Goal: Information Seeking & Learning: Understand process/instructions

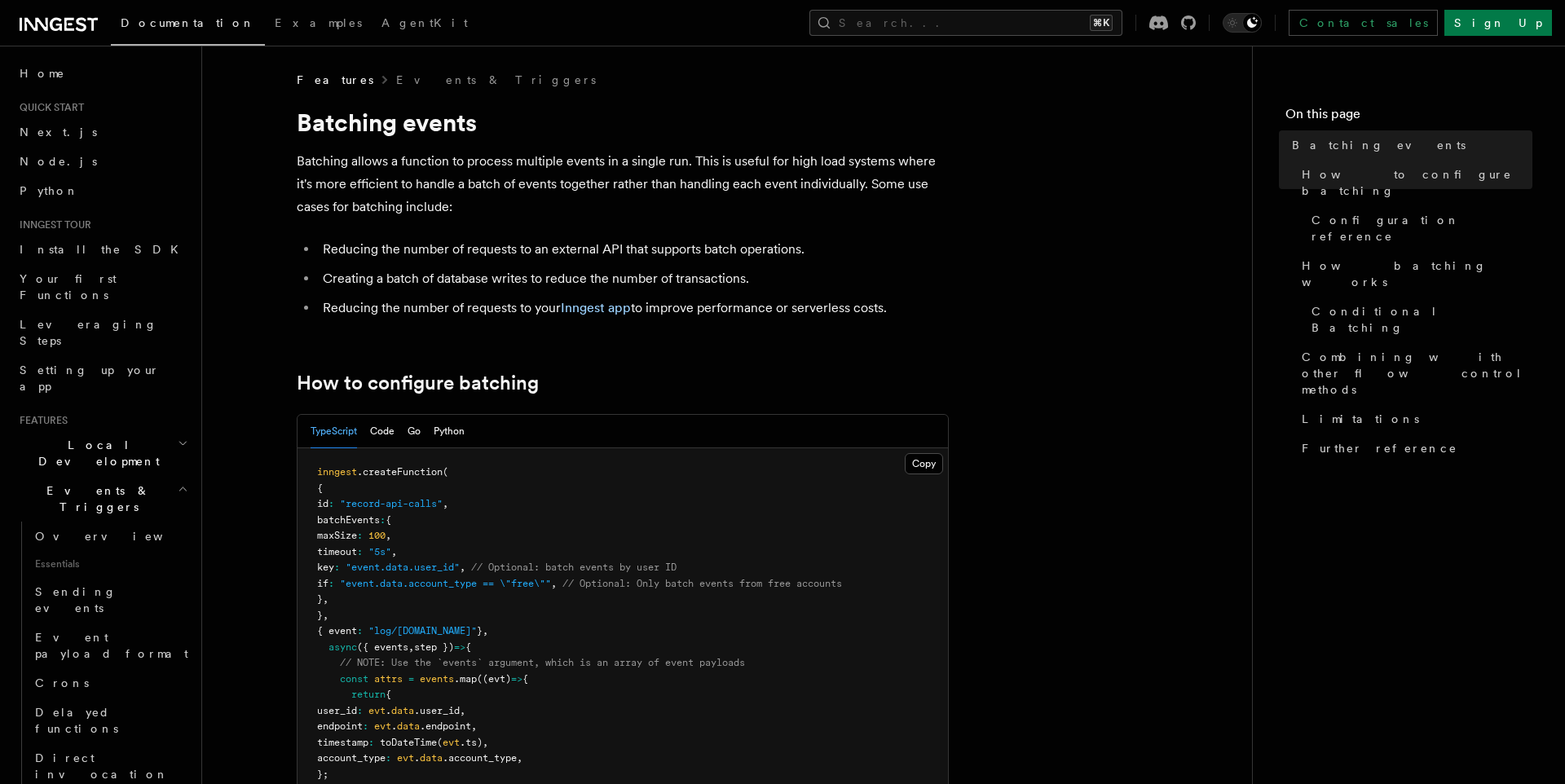
scroll to position [8, 0]
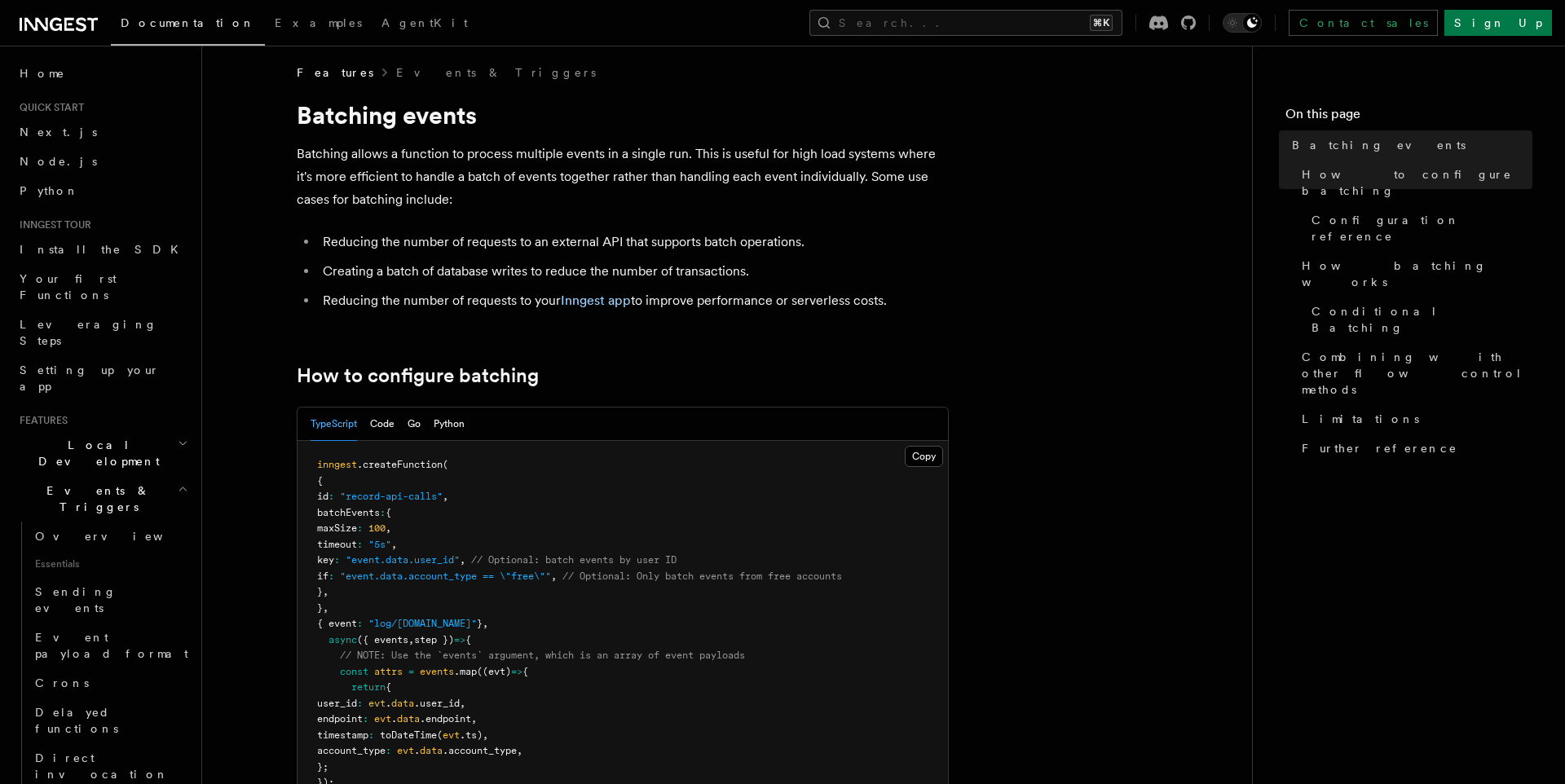
click at [357, 526] on span "maxSize" at bounding box center [337, 528] width 40 height 11
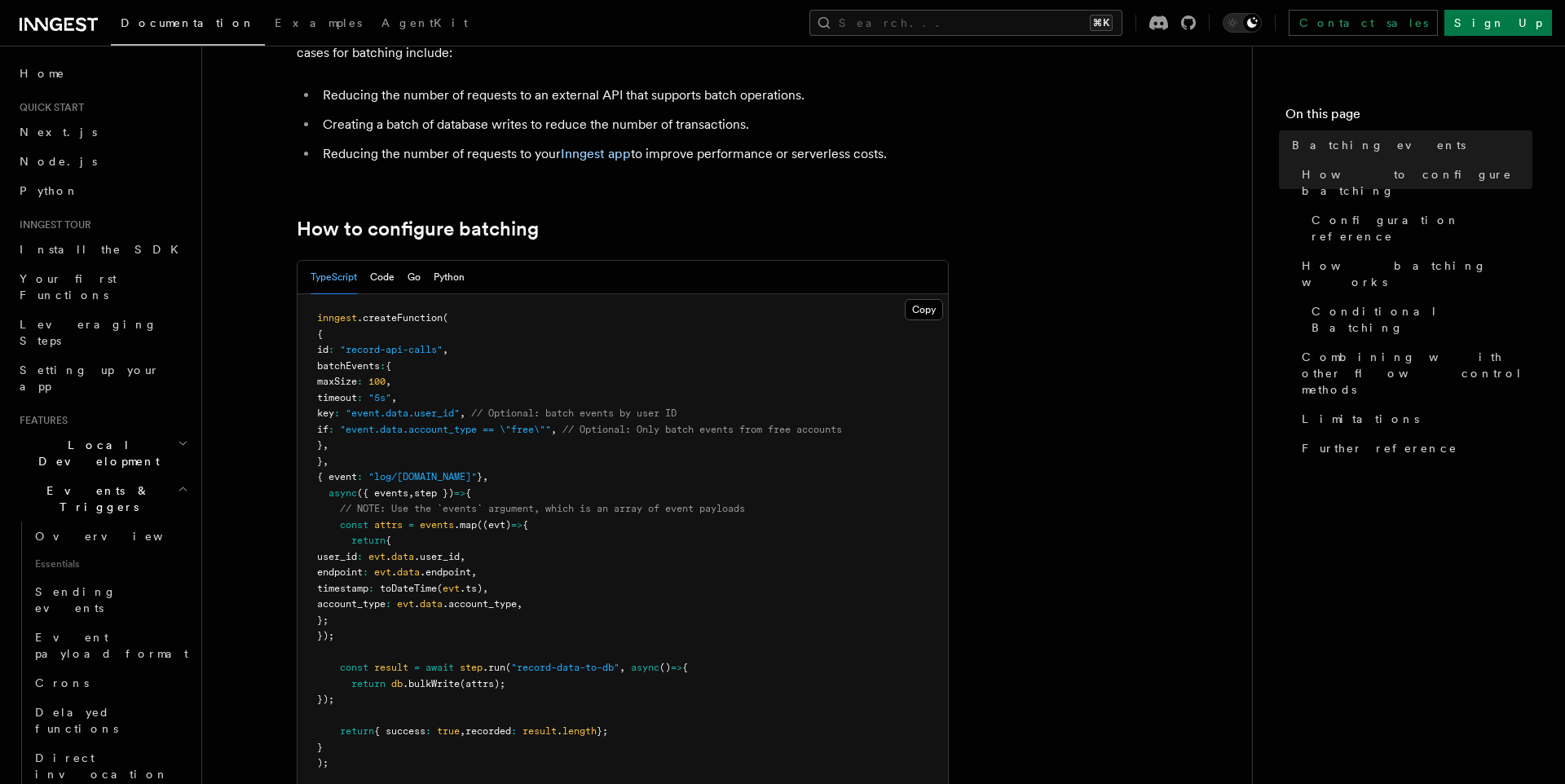
scroll to position [155, 0]
click at [406, 486] on span "({ events" at bounding box center [382, 492] width 51 height 11
click at [583, 395] on pre "inngest .createFunction ( { id : "record-api-calls" , batchEvents : { maxSize :…" at bounding box center [624, 540] width 651 height 494
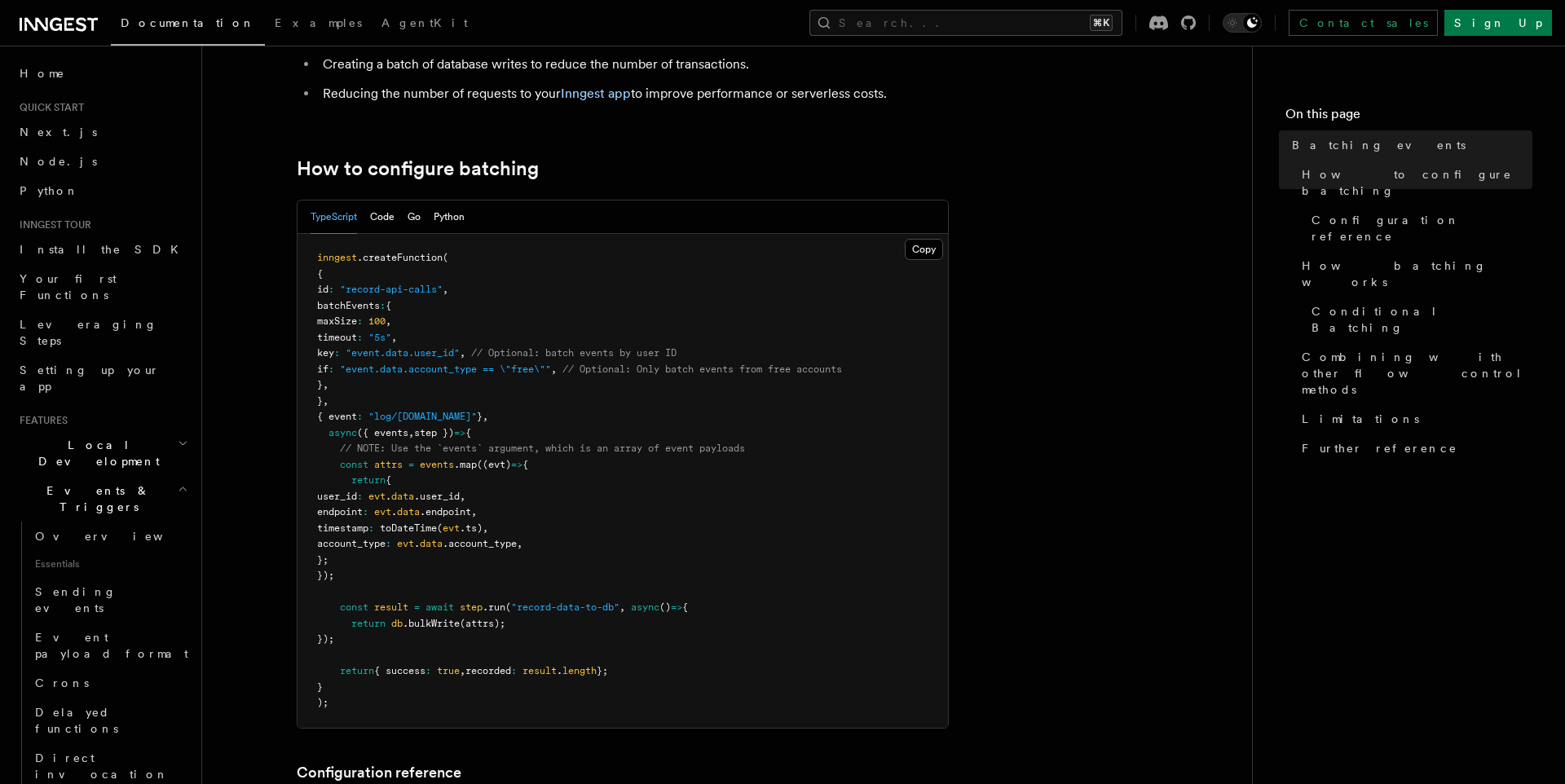
scroll to position [228, 0]
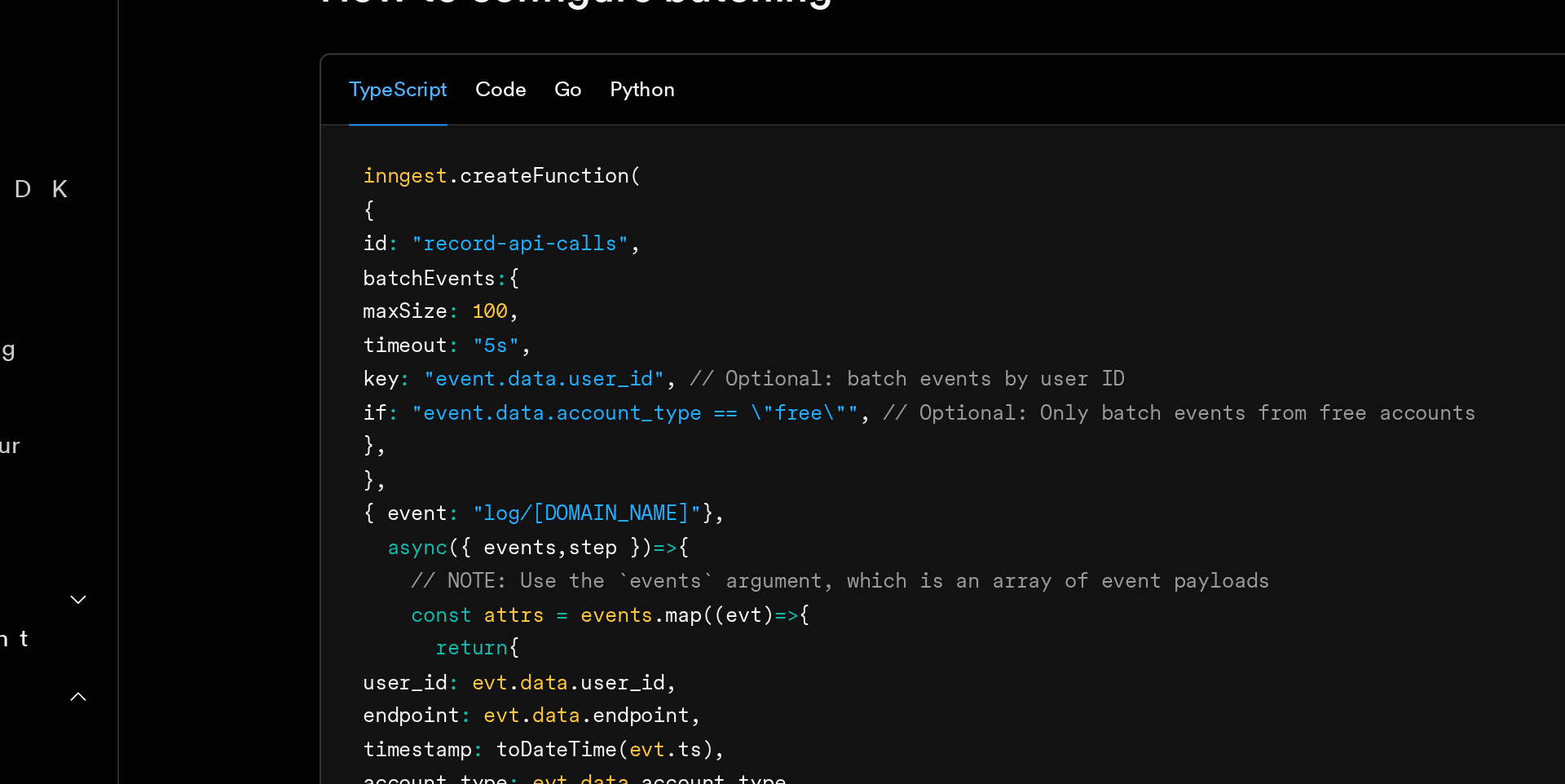
drag, startPoint x: 352, startPoint y: 338, endPoint x: 453, endPoint y: 338, distance: 101.0
click at [453, 338] on span "key : "event.data.user_id" , // Optional: batch events by user ID" at bounding box center [497, 339] width 360 height 11
click at [495, 392] on pre "inngest .createFunction ( { id : "record-api-calls" , batchEvents : { maxSize :…" at bounding box center [624, 467] width 651 height 494
drag, startPoint x: 592, startPoint y: 339, endPoint x: 746, endPoint y: 339, distance: 154.0
click at [746, 339] on pre "inngest .createFunction ( { id : "record-api-calls" , batchEvents : { maxSize :…" at bounding box center [624, 467] width 651 height 494
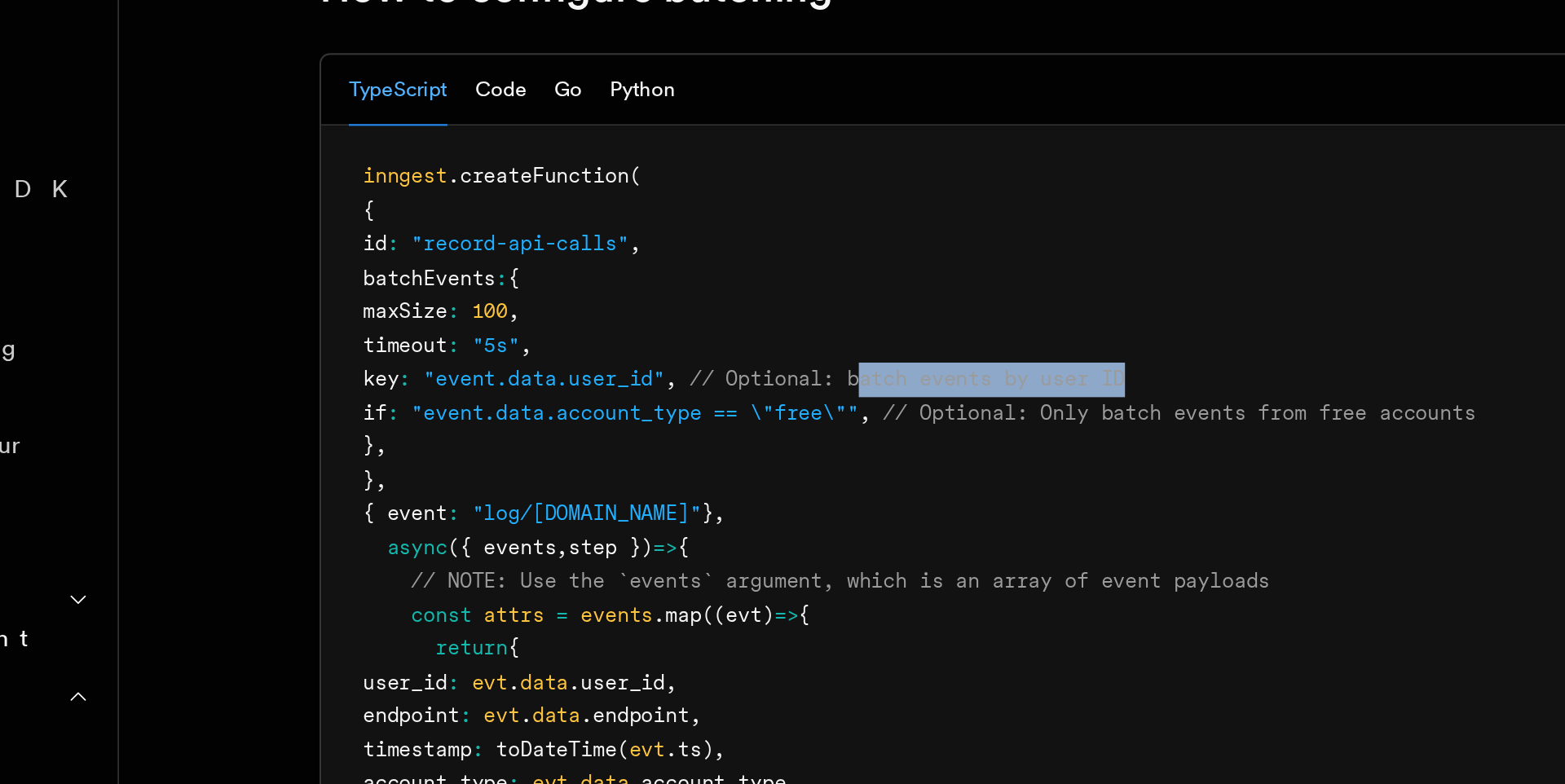
drag, startPoint x: 362, startPoint y: 337, endPoint x: 528, endPoint y: 337, distance: 166.0
click at [521, 337] on span "key : "event.data.user_id" , // Optional: batch events by user ID" at bounding box center [497, 339] width 360 height 11
click at [496, 233] on pre "inngest .createFunction ( { id : "record-api-calls" , batchEvents : { maxSize :…" at bounding box center [624, 467] width 651 height 494
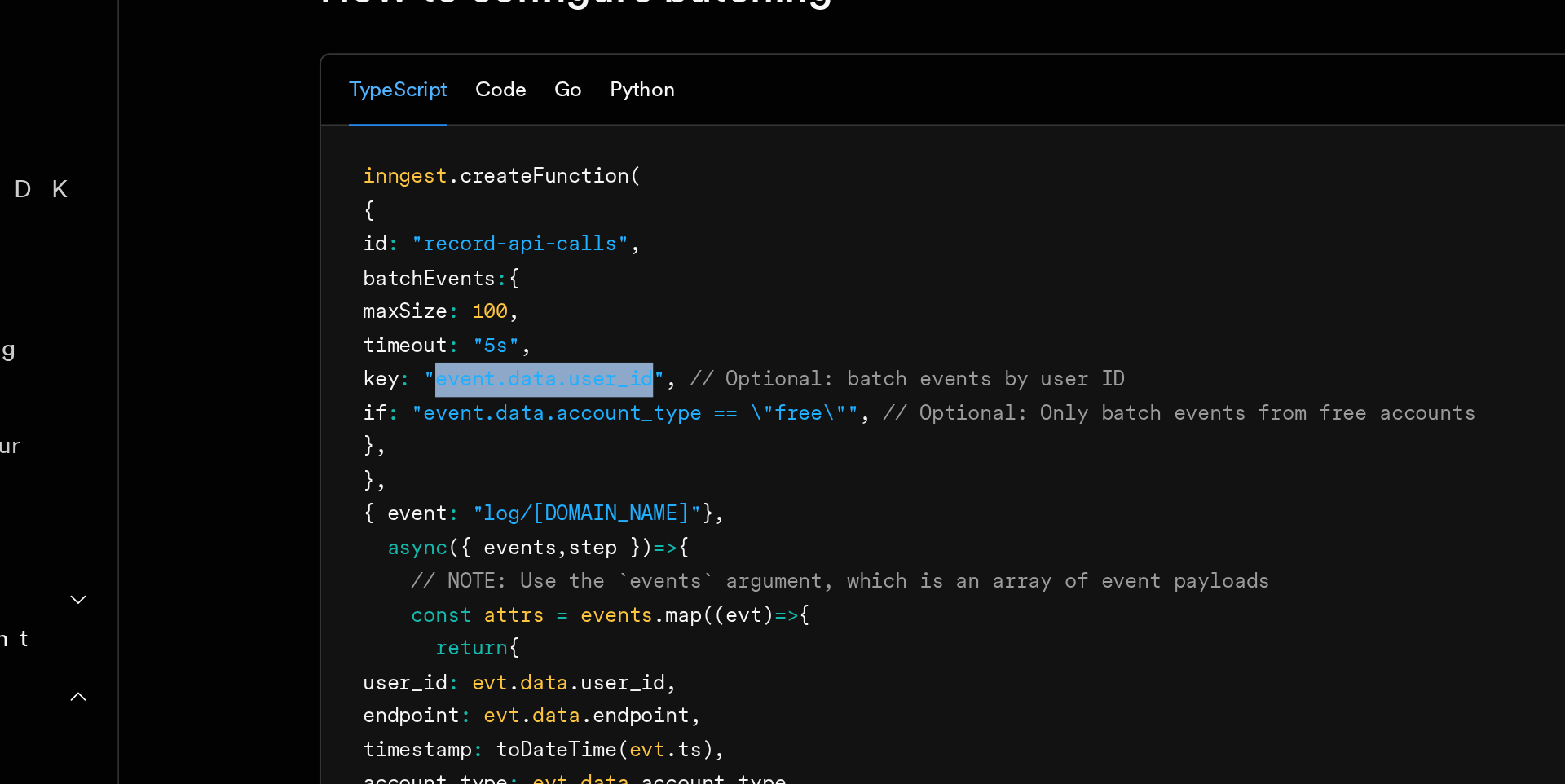
drag, startPoint x: 387, startPoint y: 340, endPoint x: 494, endPoint y: 340, distance: 107.0
click at [460, 340] on span ""event.data.user_id"" at bounding box center [402, 339] width 114 height 11
copy span "event.data.user_id"
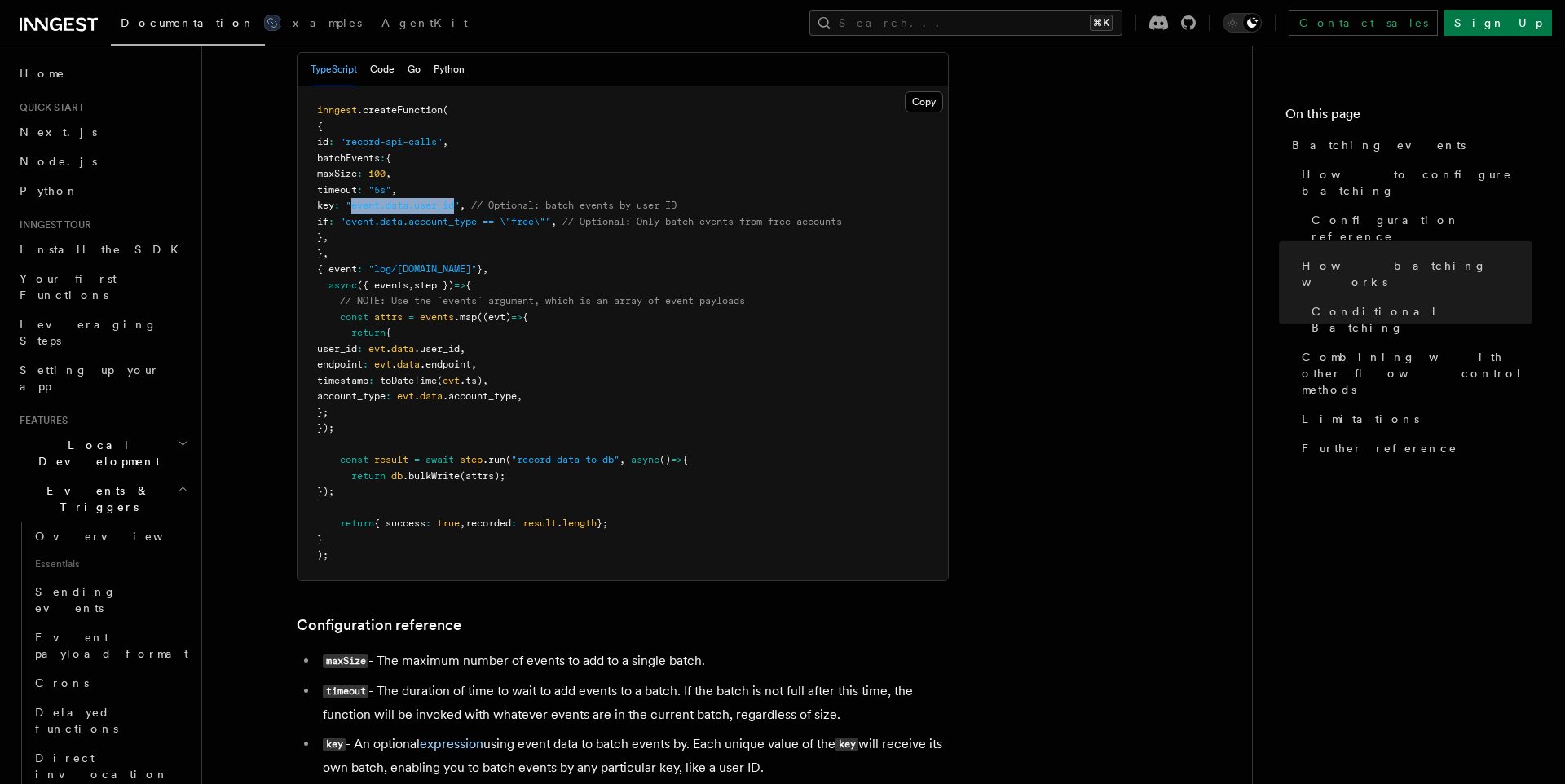
scroll to position [0, 0]
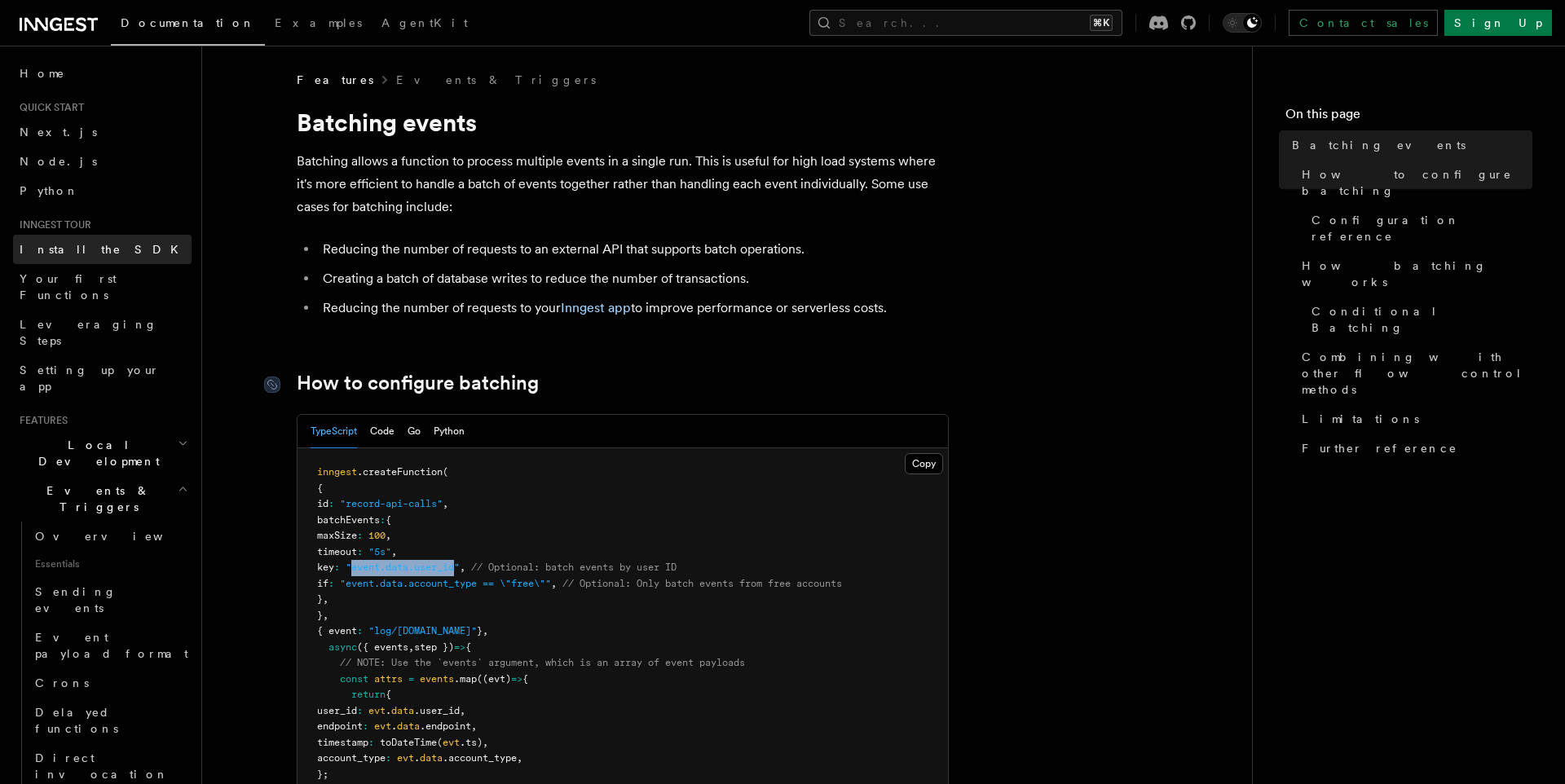
click at [99, 252] on link "Install the SDK" at bounding box center [102, 249] width 179 height 29
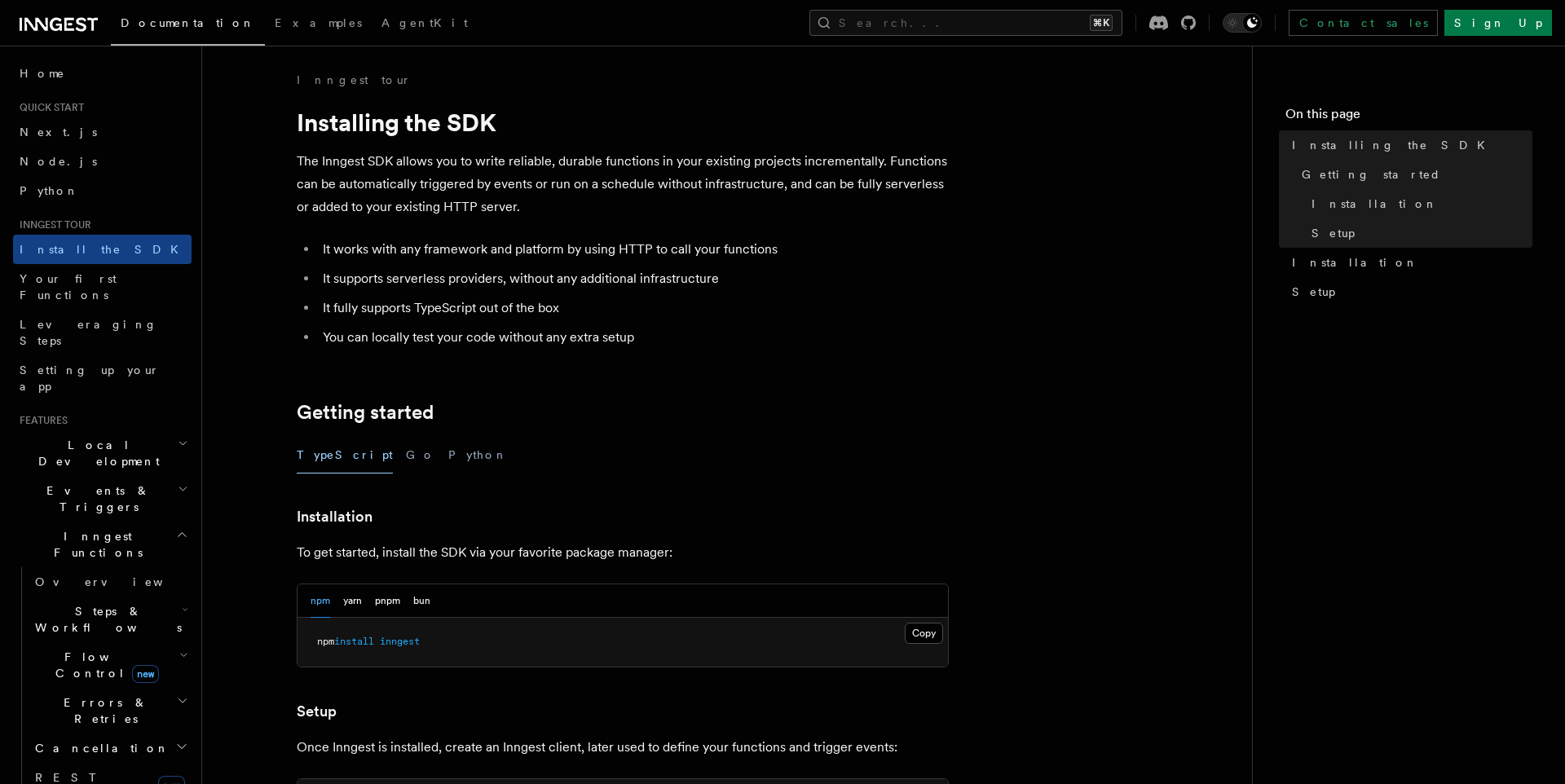
scroll to position [230, 0]
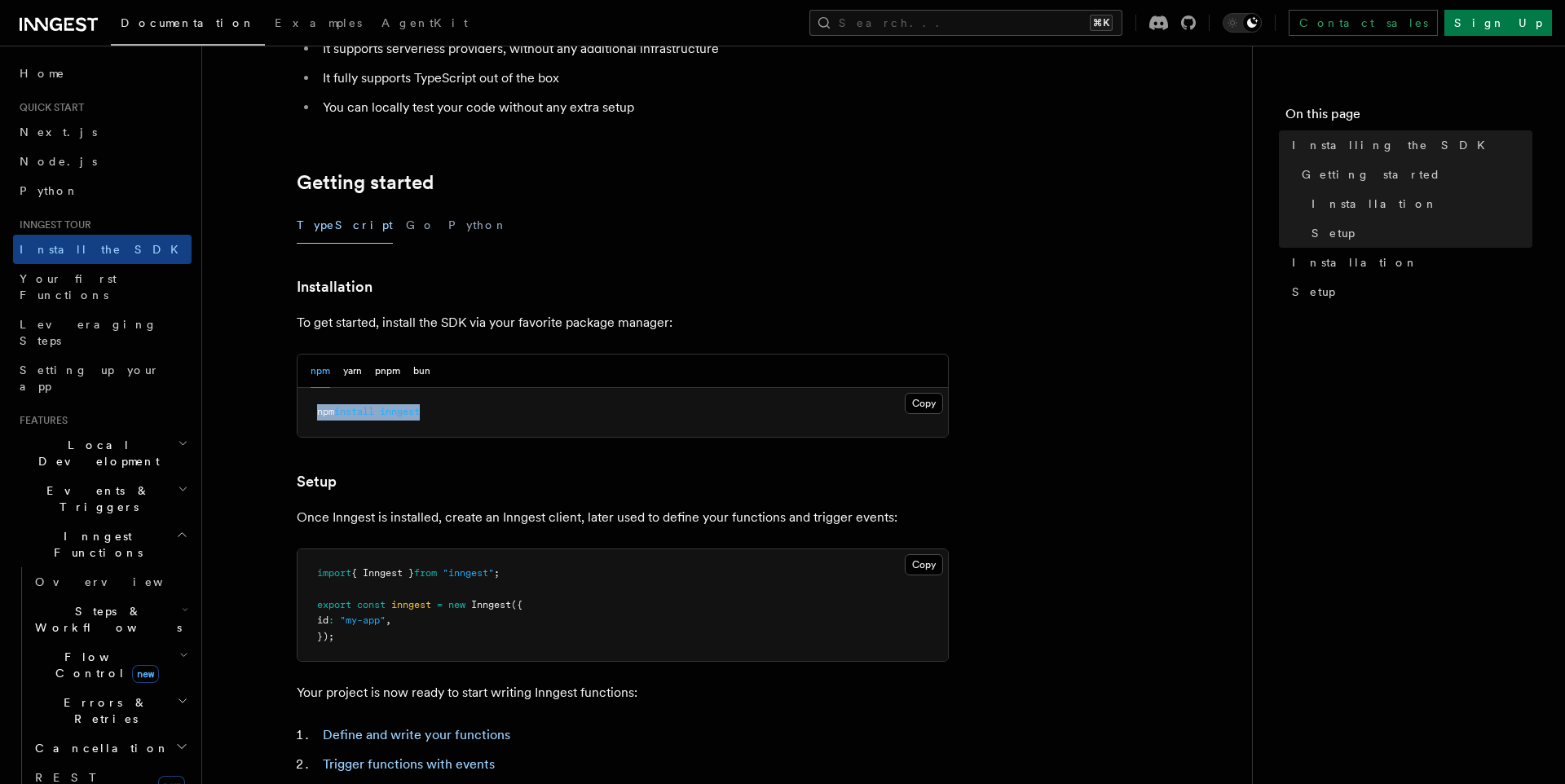
drag, startPoint x: 424, startPoint y: 407, endPoint x: 290, endPoint y: 407, distance: 134.0
click at [290, 407] on article "Inngest tour Installing the SDK The Inngest SDK allows you to write reliable, d…" at bounding box center [727, 483] width 998 height 1283
copy span "npm install inngest"
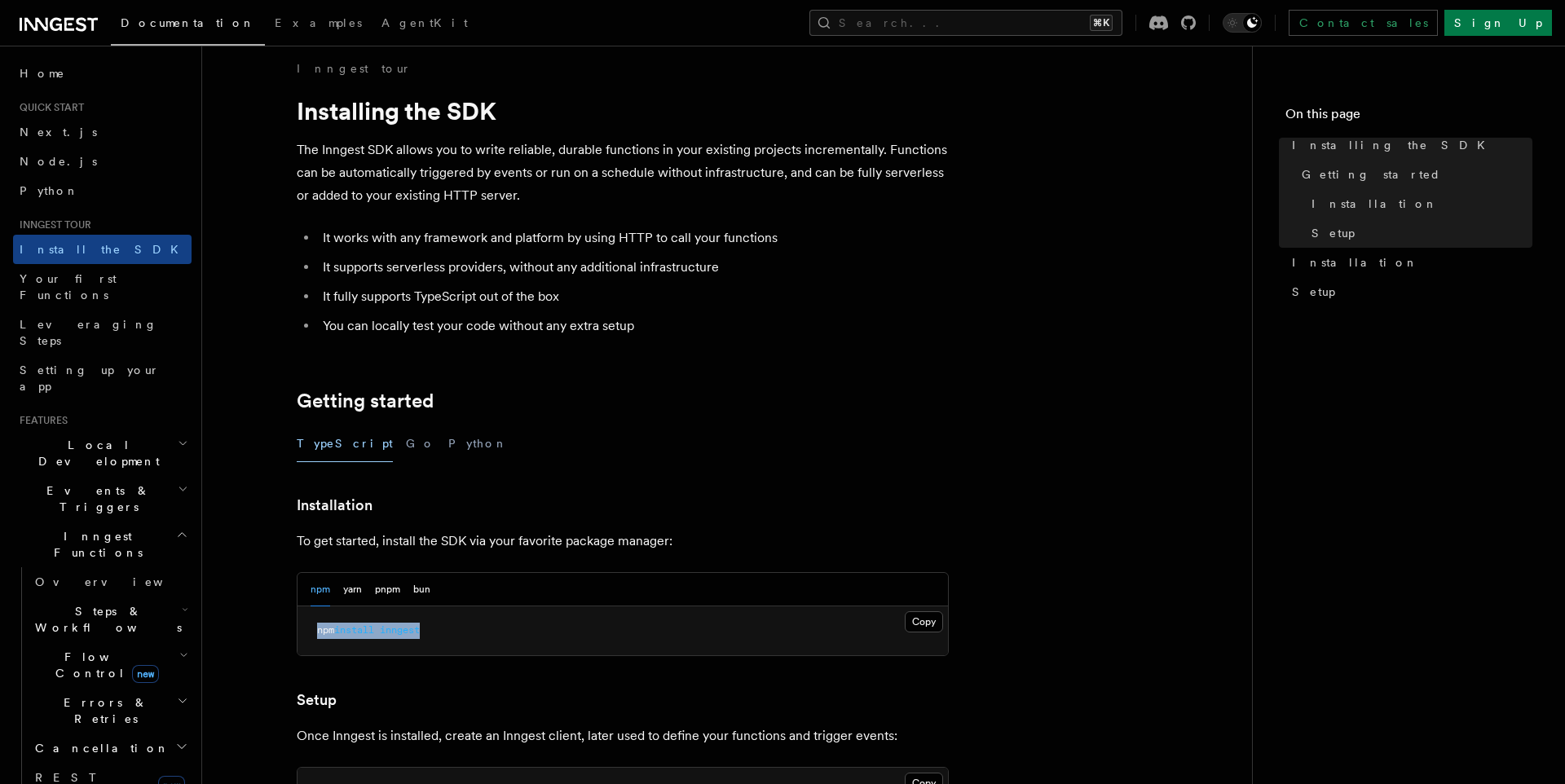
scroll to position [0, 0]
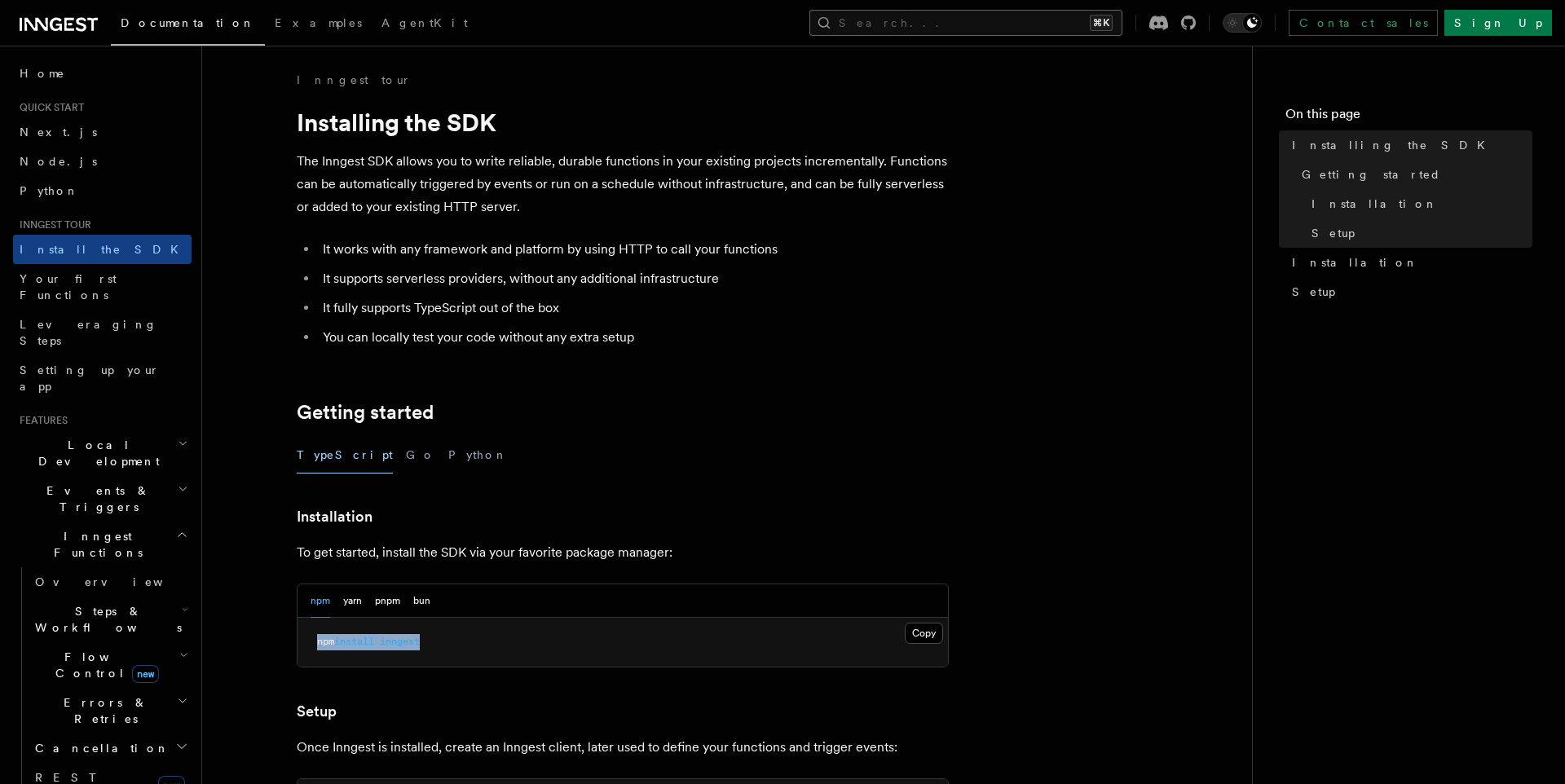
click at [958, 27] on button "Search... ⌘K" at bounding box center [966, 23] width 313 height 26
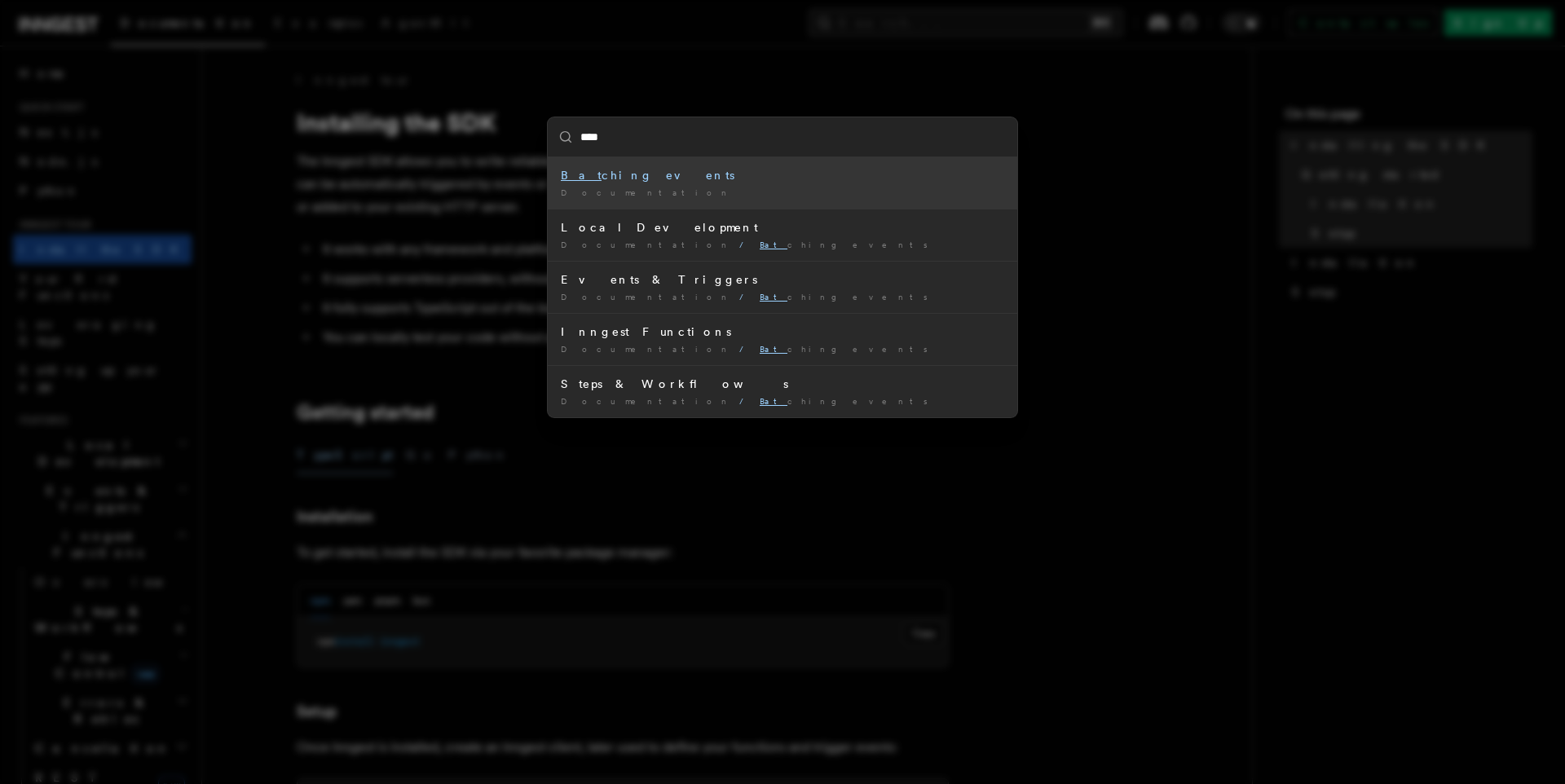
type input "*****"
click at [618, 182] on div "Batch ing events" at bounding box center [782, 175] width 444 height 16
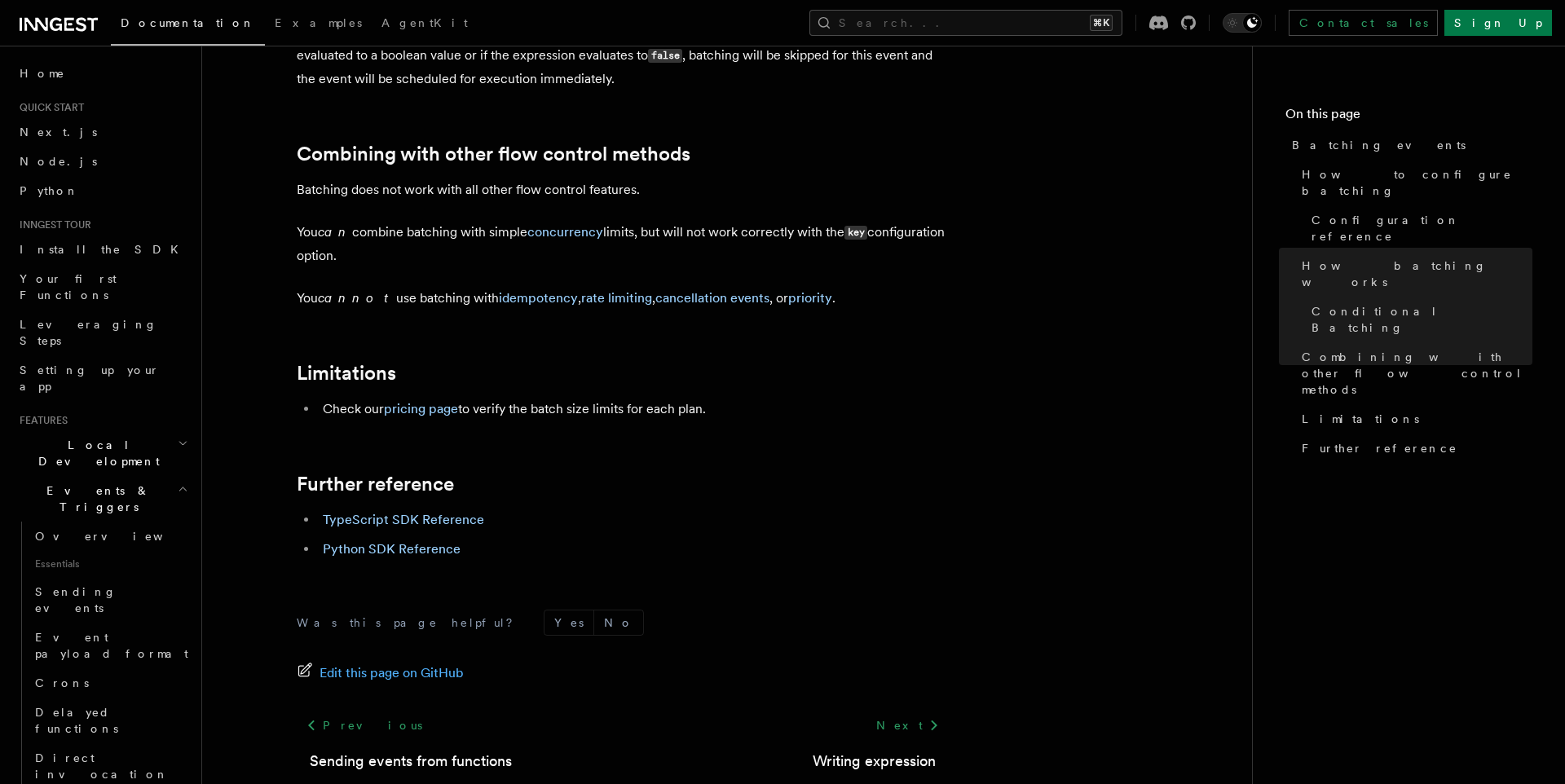
scroll to position [1705, 0]
click at [444, 519] on link "TypeScript SDK Reference" at bounding box center [403, 518] width 162 height 15
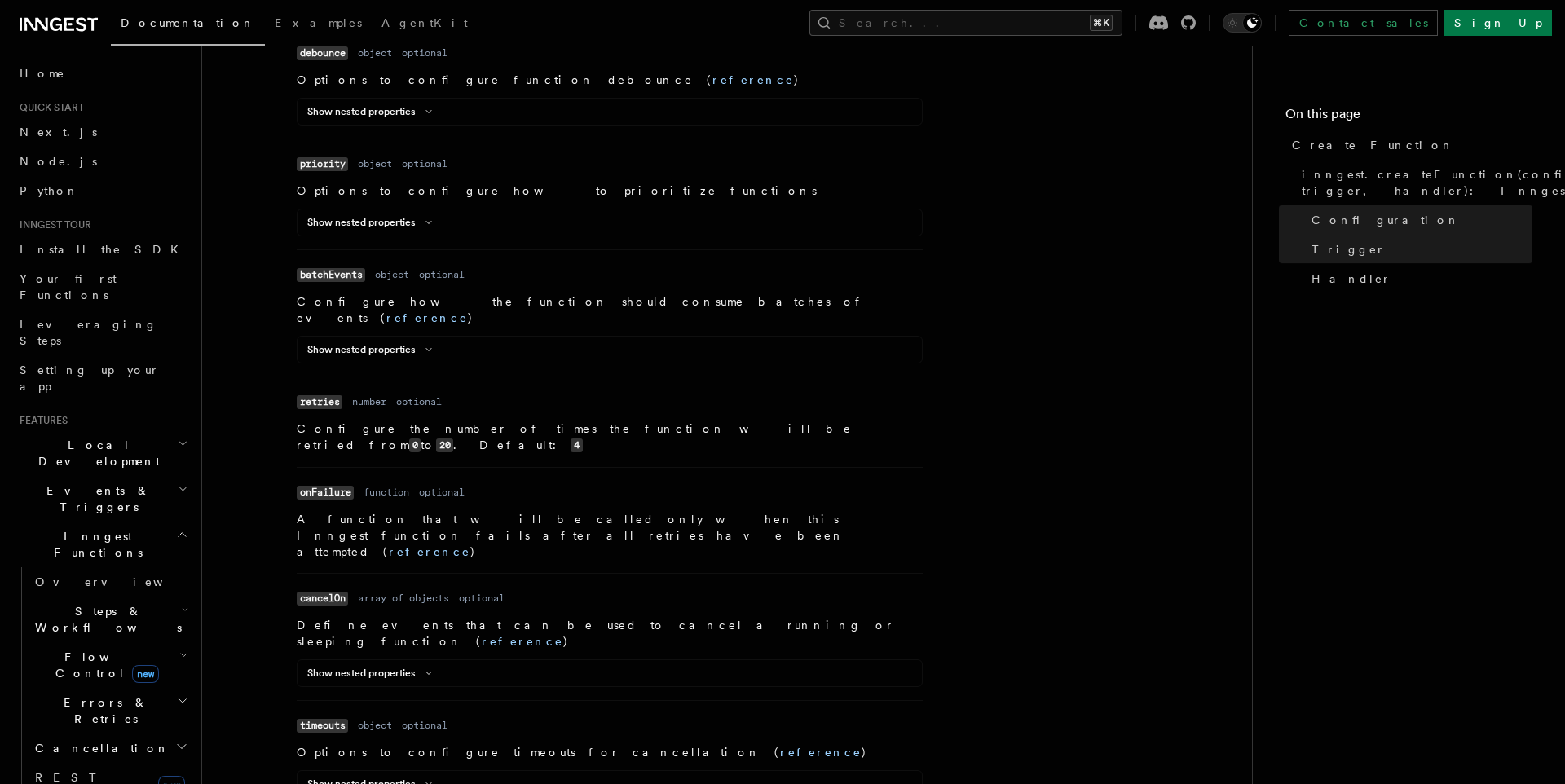
scroll to position [1435, 0]
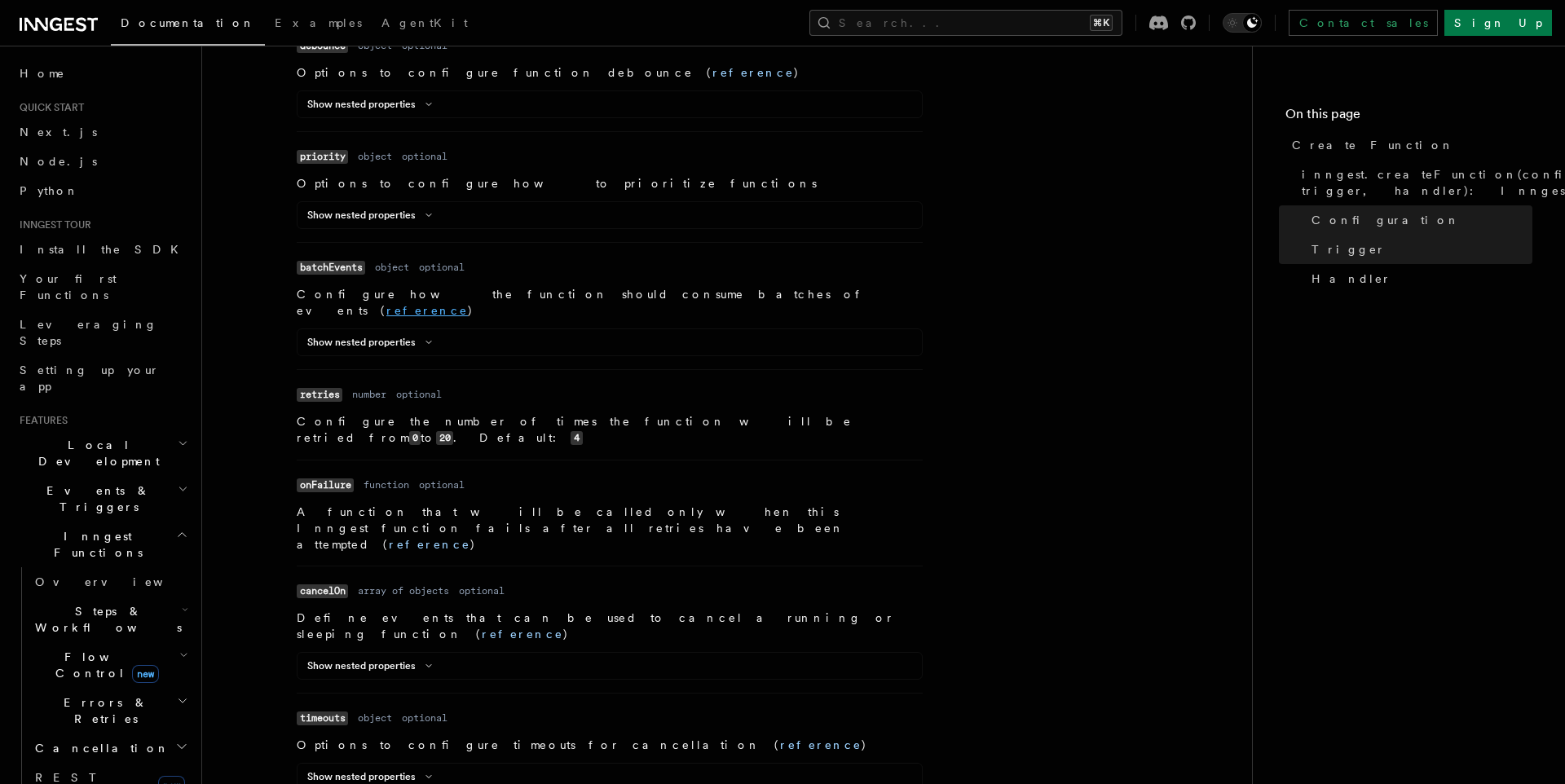
click at [468, 304] on link "reference" at bounding box center [427, 310] width 81 height 13
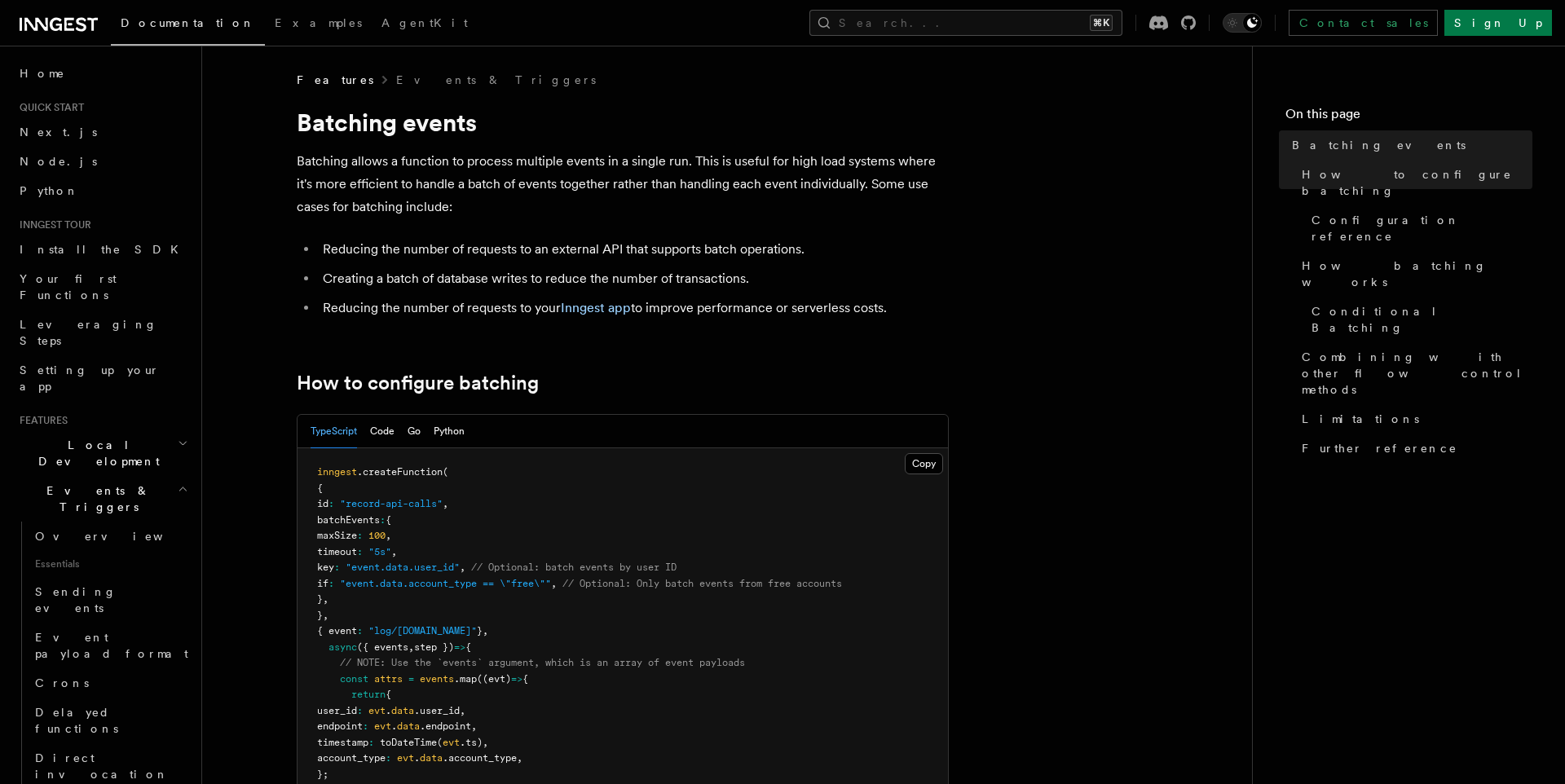
scroll to position [64, 0]
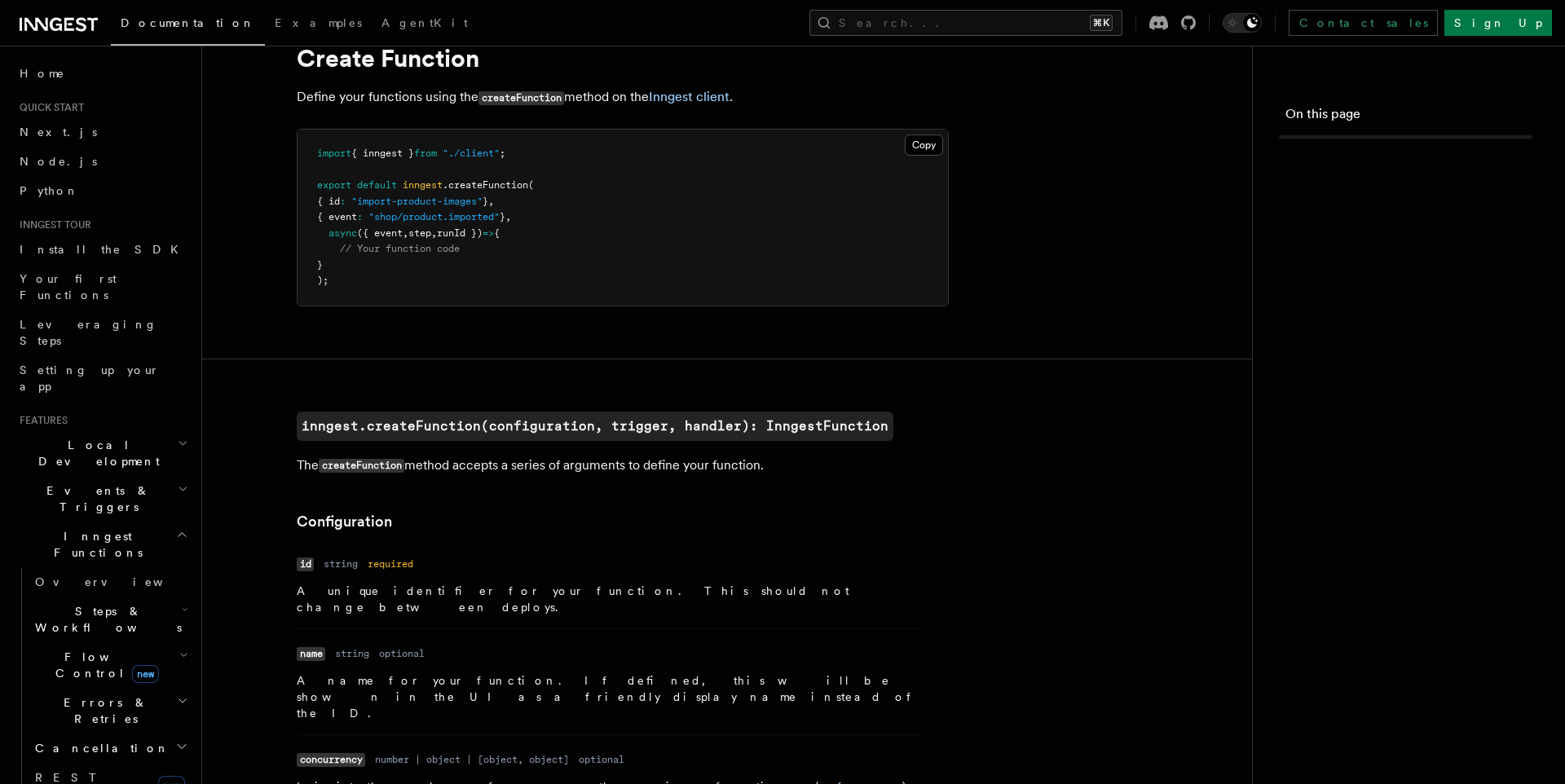
scroll to position [1435, 0]
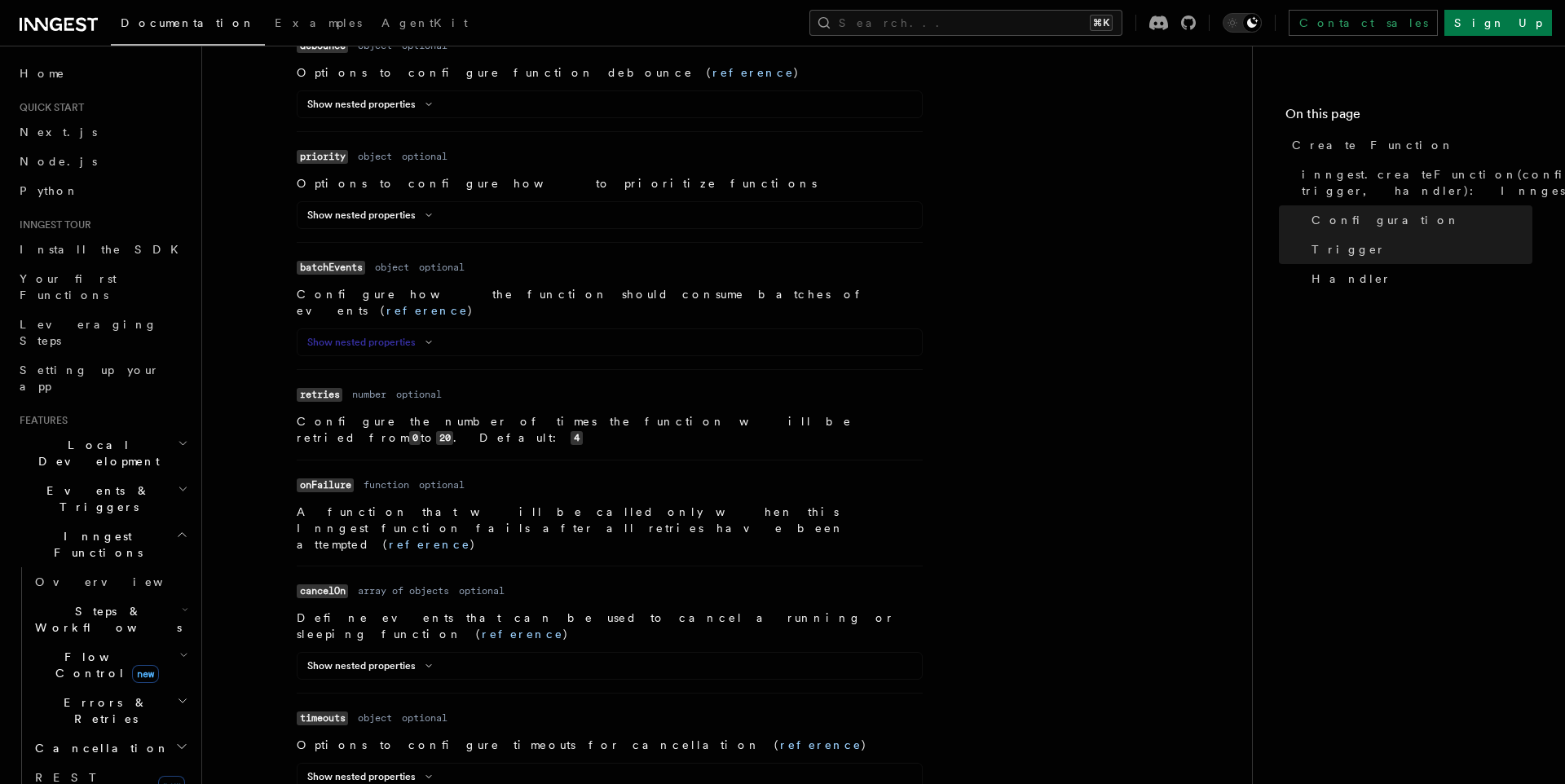
click at [432, 338] on icon at bounding box center [429, 342] width 20 height 9
